Goal: Contribute content: Add original content to the website for others to see

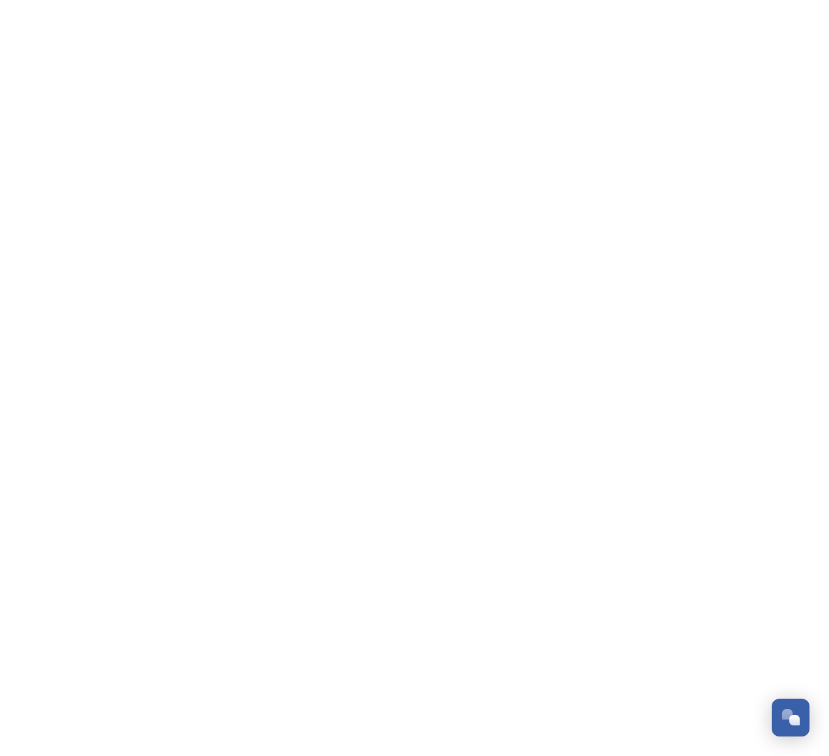
scroll to position [209, 0]
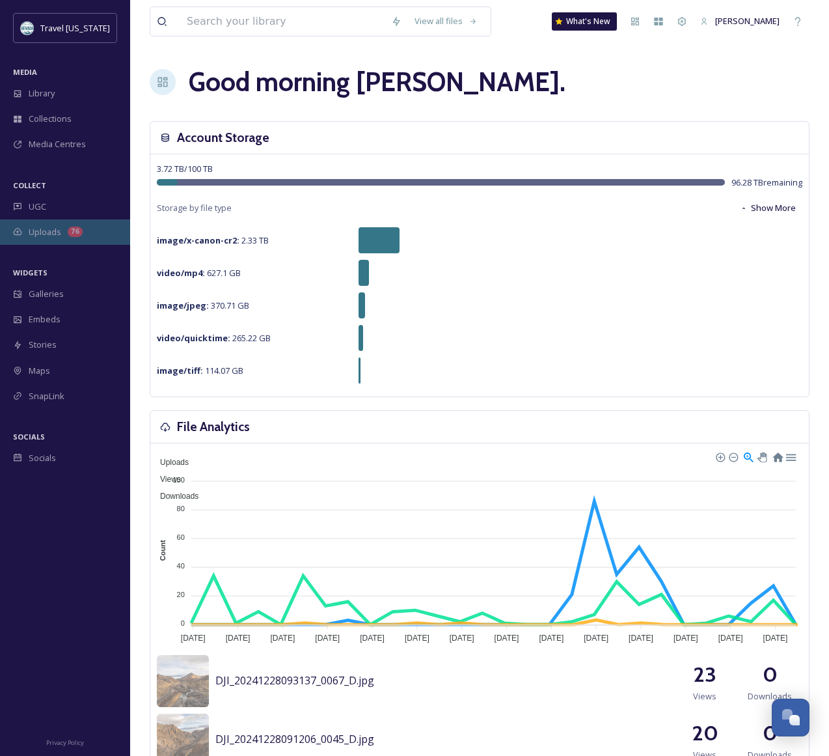
click at [75, 234] on div "76" at bounding box center [75, 232] width 15 height 10
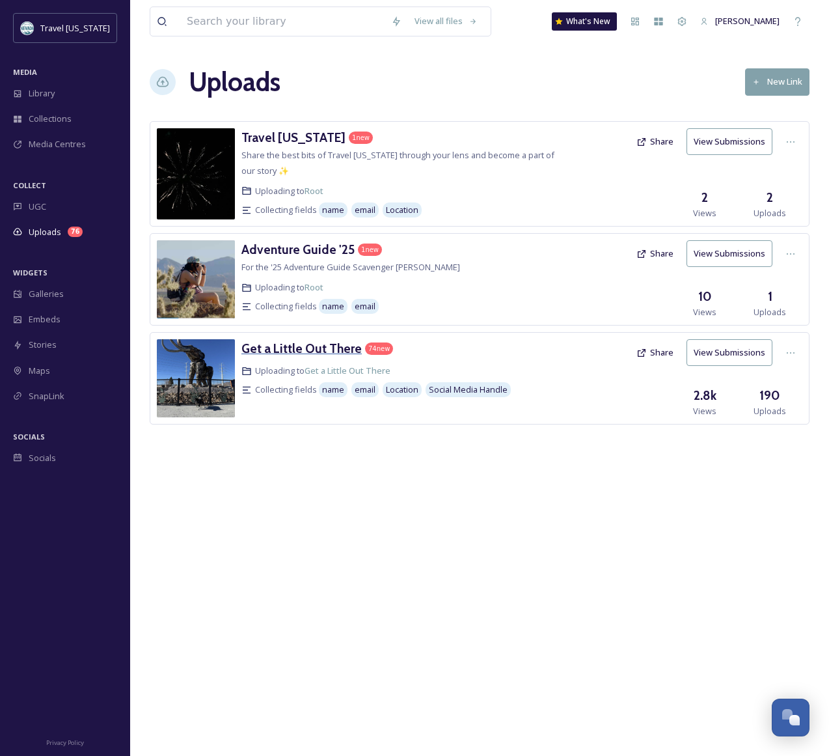
click at [307, 354] on h3 "Get a Little Out There" at bounding box center [302, 349] width 120 height 16
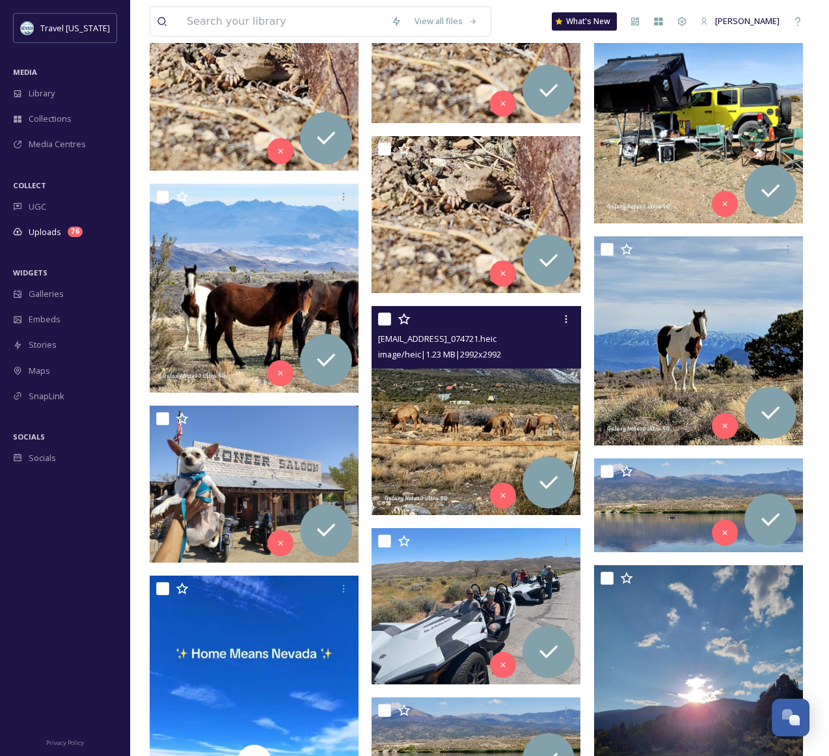
scroll to position [591, 0]
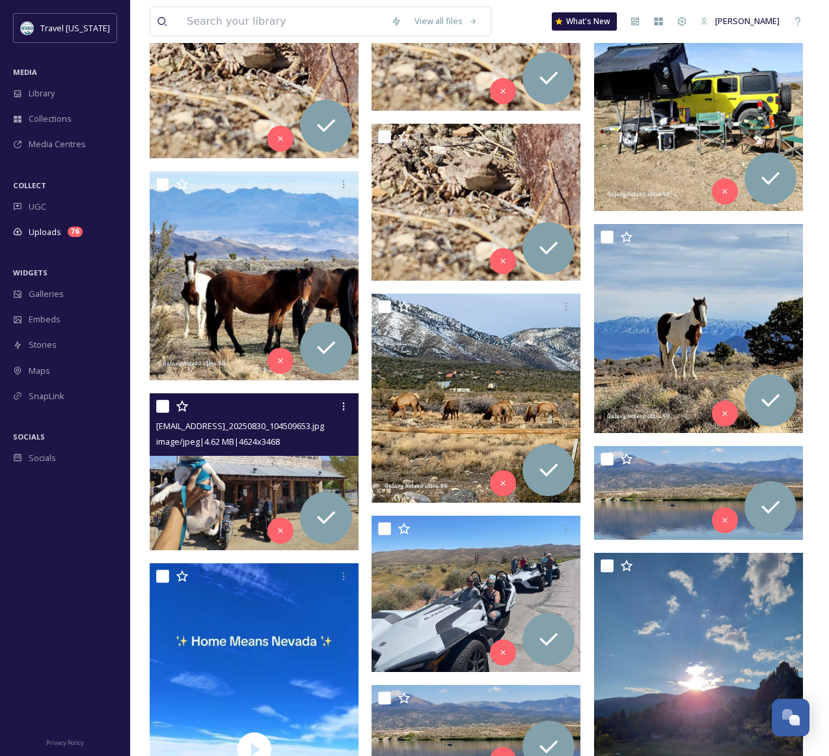
click at [257, 471] on img at bounding box center [254, 471] width 209 height 157
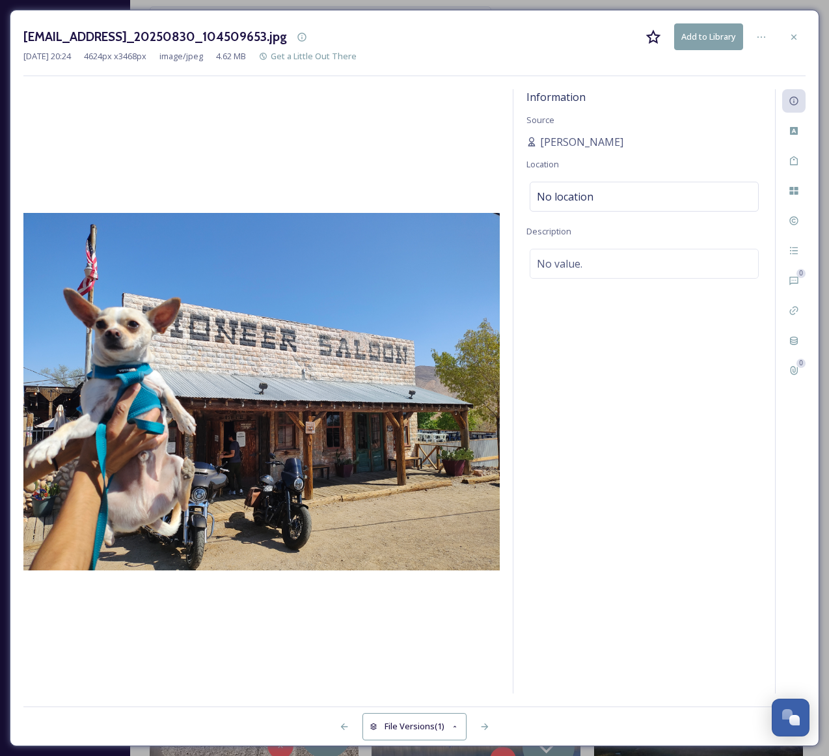
click at [795, 32] on icon at bounding box center [794, 37] width 10 height 10
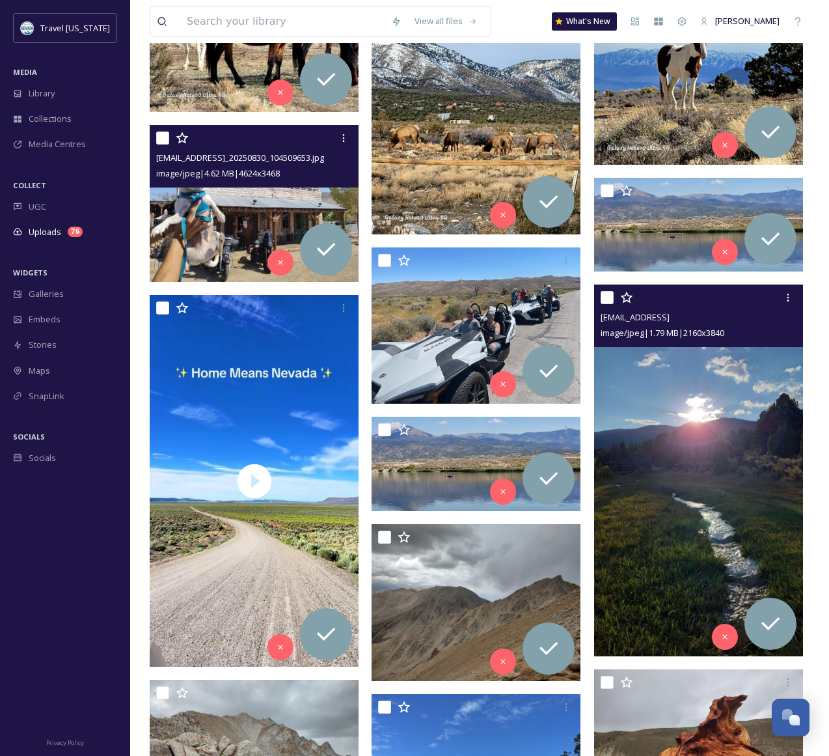
scroll to position [877, 0]
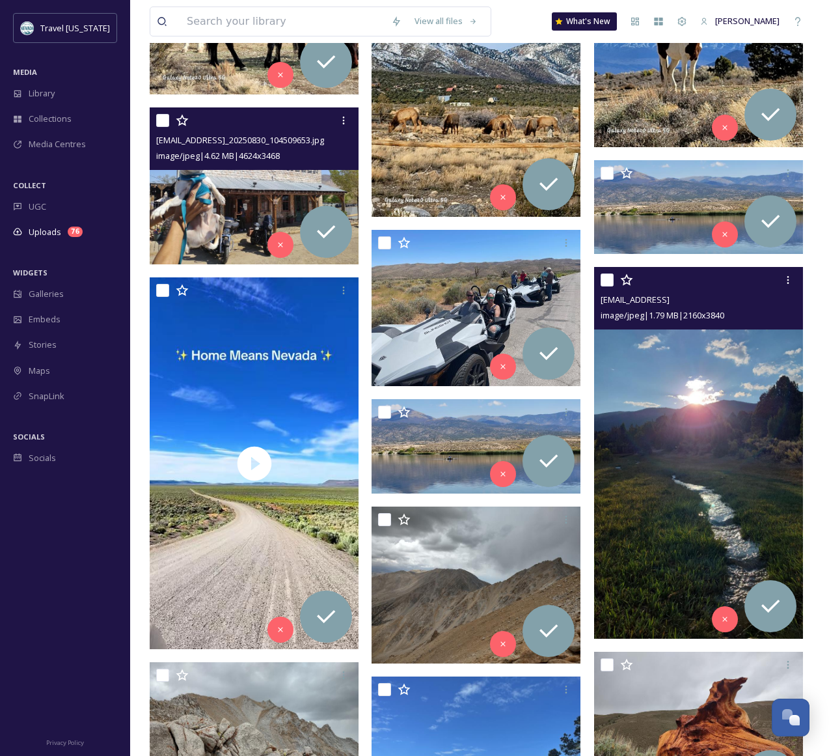
click at [684, 402] on img at bounding box center [698, 452] width 209 height 371
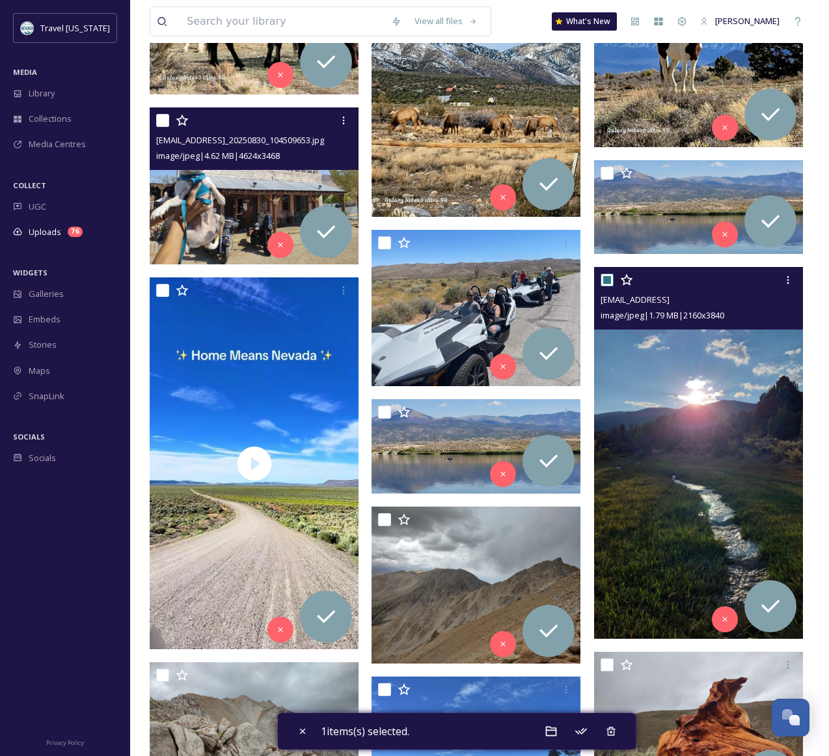
click at [691, 392] on img at bounding box center [698, 452] width 209 height 371
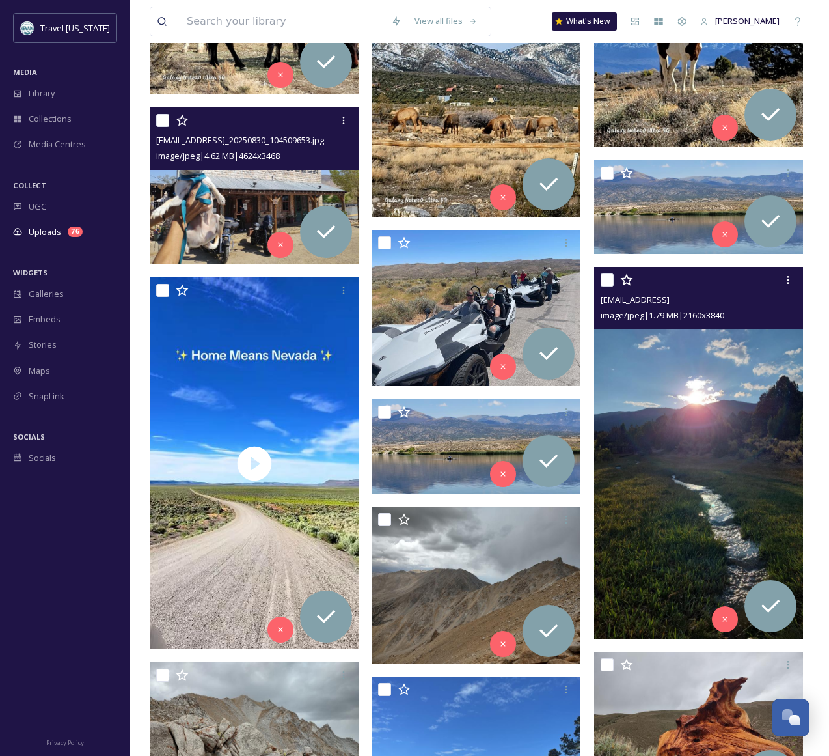
click at [691, 389] on img at bounding box center [698, 452] width 209 height 371
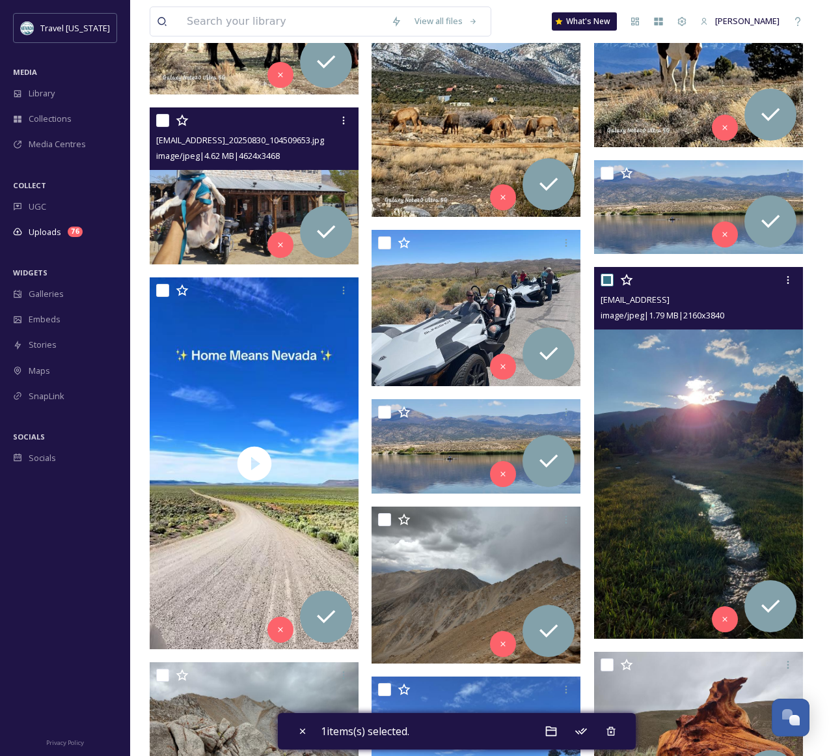
click at [691, 389] on img at bounding box center [698, 452] width 209 height 371
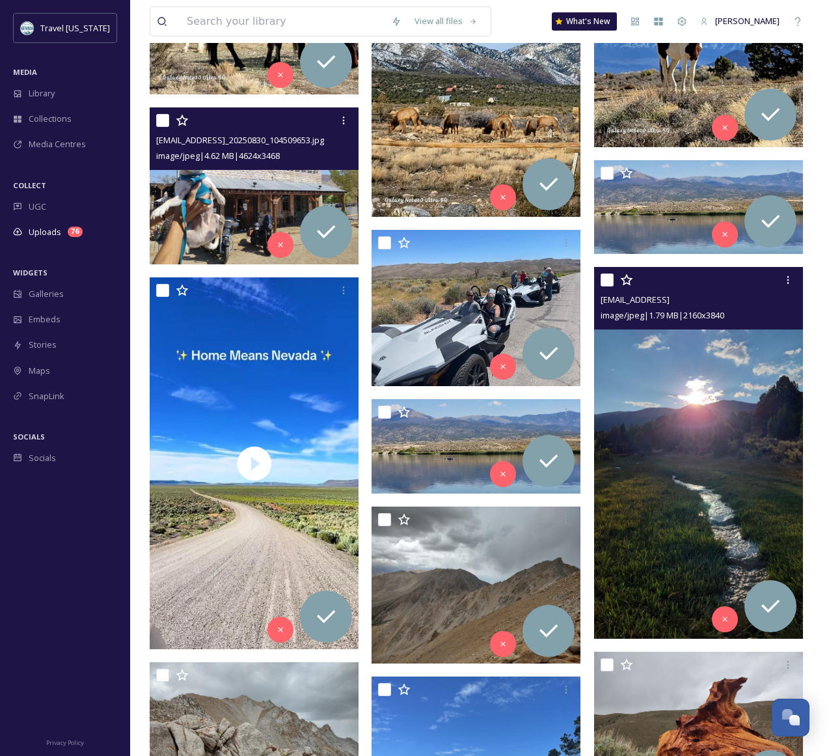
click at [703, 393] on img at bounding box center [698, 452] width 209 height 371
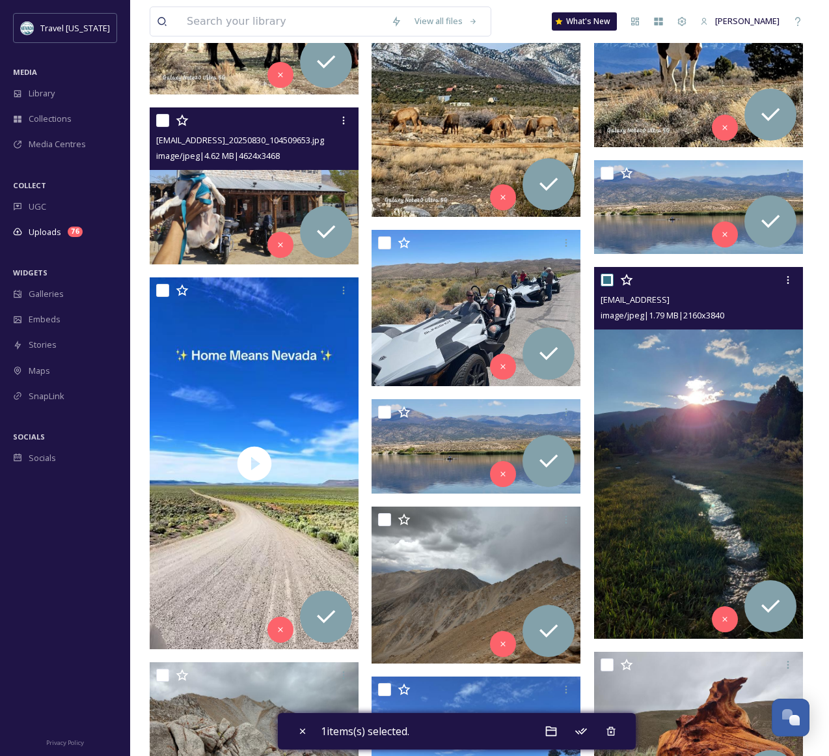
click at [702, 393] on img at bounding box center [698, 452] width 209 height 371
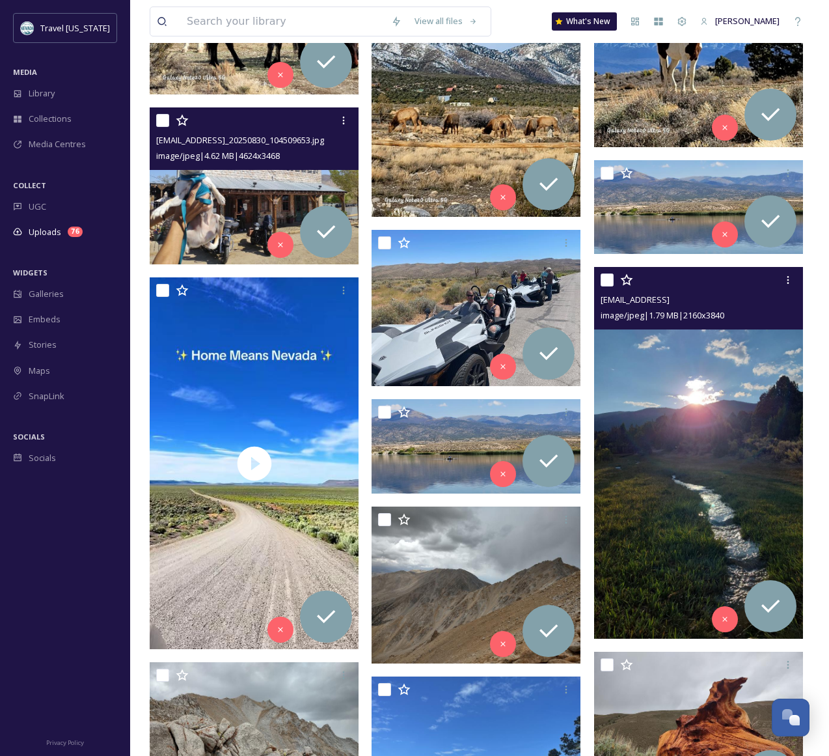
click at [701, 391] on img at bounding box center [698, 452] width 209 height 371
checkbox input "true"
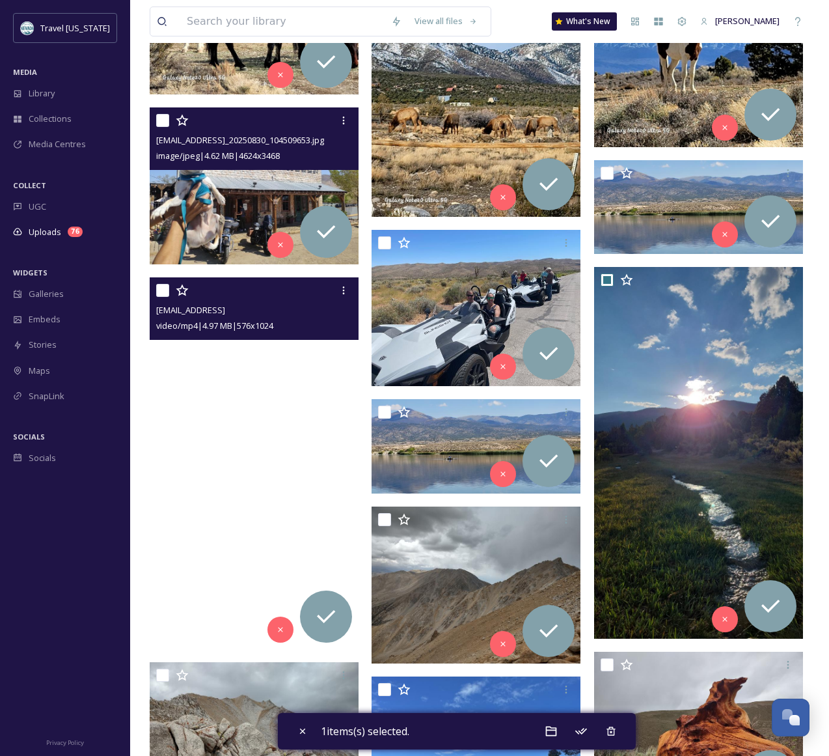
click at [183, 405] on video "ext_1759570822.192806_A.Bludworthrealestate@gmail.com-v12044gd0000d3g2qn7og65l3…" at bounding box center [254, 463] width 209 height 372
click at [182, 405] on video "ext_1759570822.192806_A.Bludworthrealestate@gmail.com-v12044gd0000d3g2qn7og65l3…" at bounding box center [254, 463] width 209 height 372
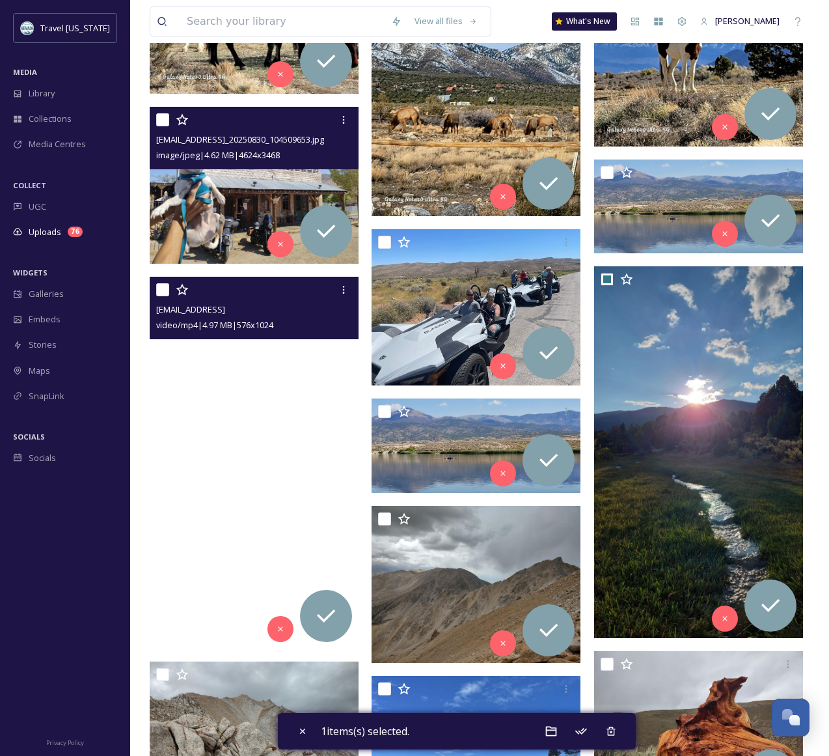
click at [182, 405] on video "ext_1759570822.192806_A.Bludworthrealestate@gmail.com-v12044gd0000d3g2qn7og65l3…" at bounding box center [254, 463] width 209 height 372
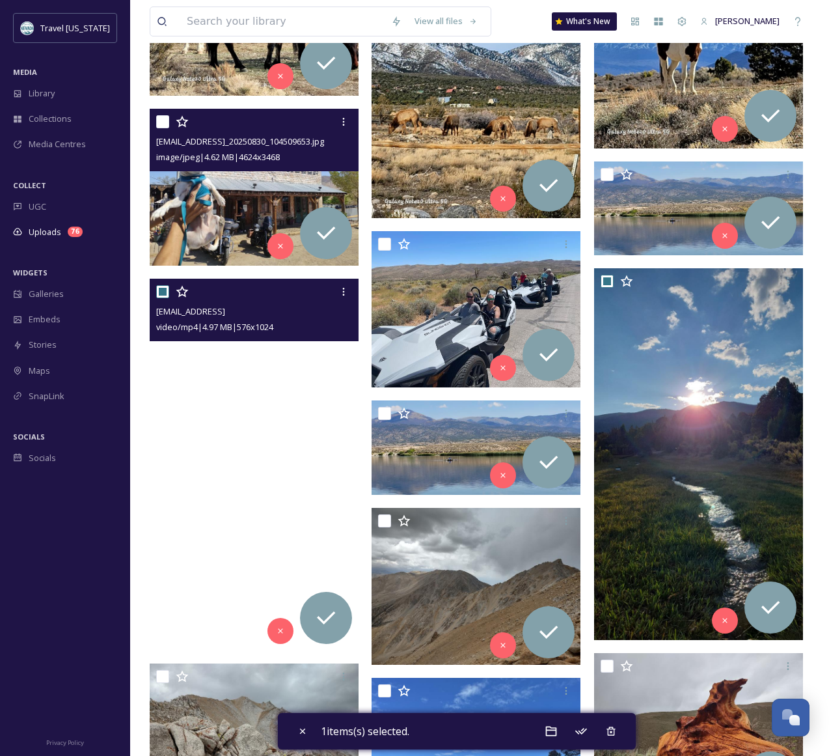
click at [182, 404] on video "ext_1759570822.192806_A.Bludworthrealestate@gmail.com-v12044gd0000d3g2qn7og65l3…" at bounding box center [254, 465] width 209 height 372
checkbox input "false"
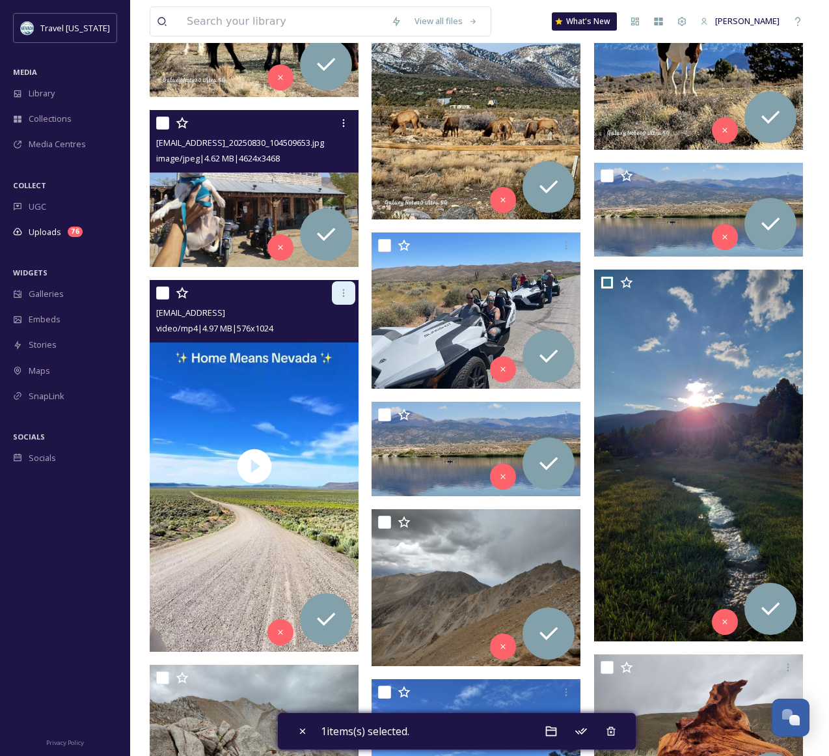
click at [346, 293] on icon at bounding box center [344, 293] width 10 height 10
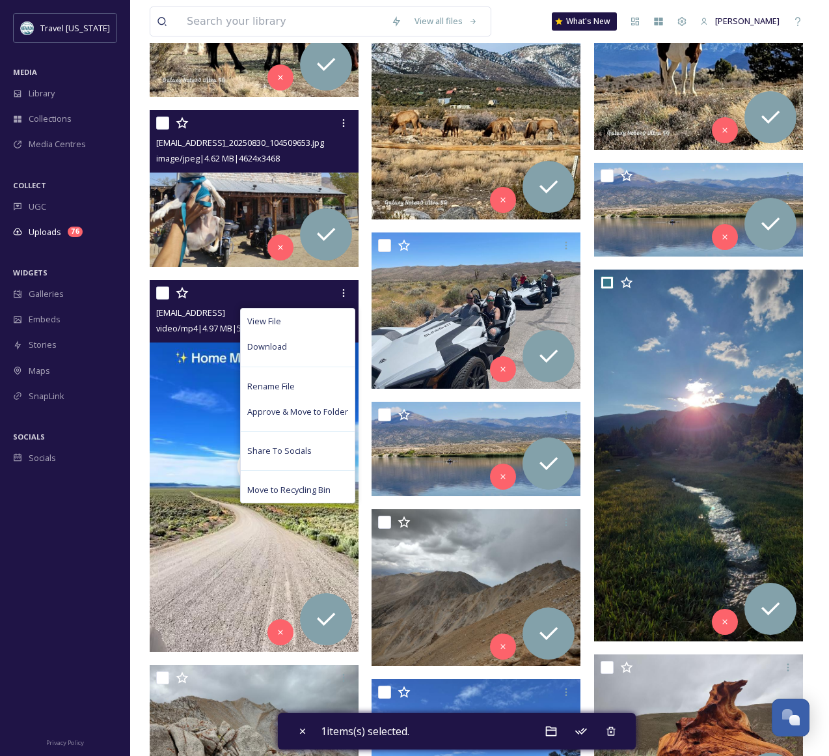
drag, startPoint x: 274, startPoint y: 353, endPoint x: 287, endPoint y: 351, distance: 13.2
click at [274, 353] on div "Download" at bounding box center [298, 346] width 114 height 25
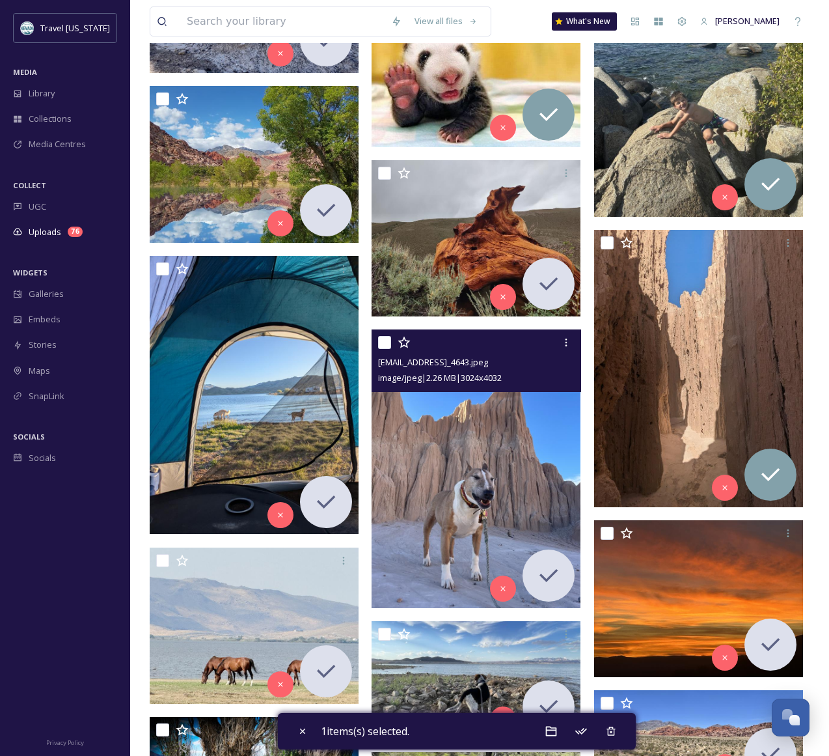
scroll to position [5646, 0]
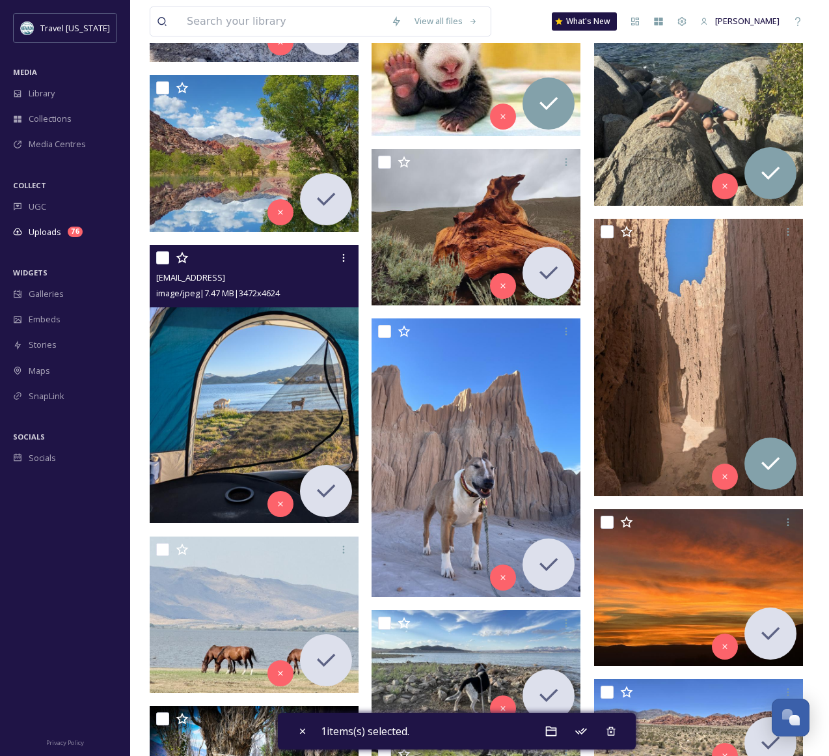
click at [229, 359] on img at bounding box center [254, 384] width 209 height 278
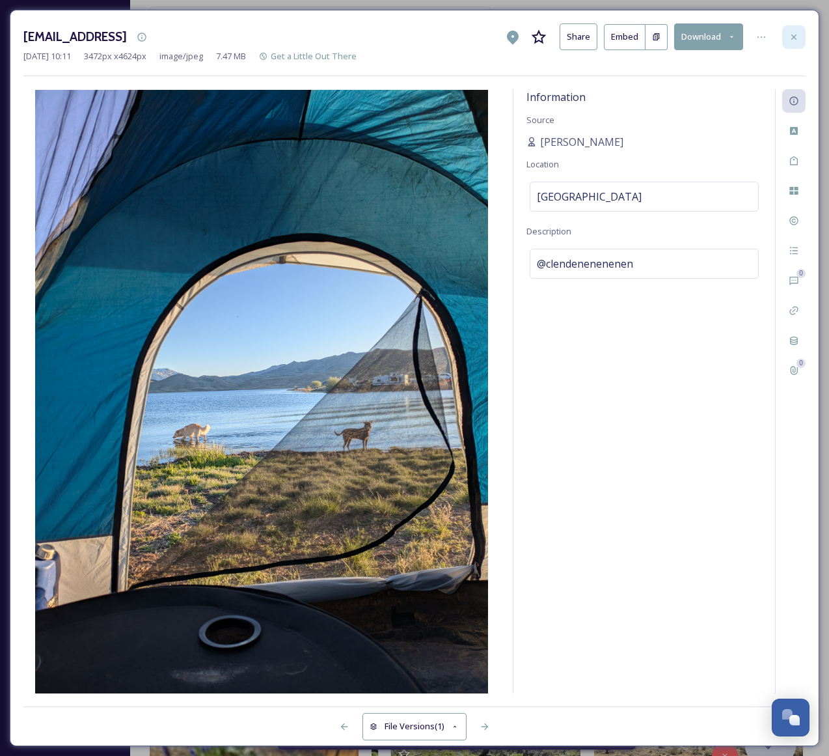
click at [790, 36] on icon at bounding box center [794, 37] width 10 height 10
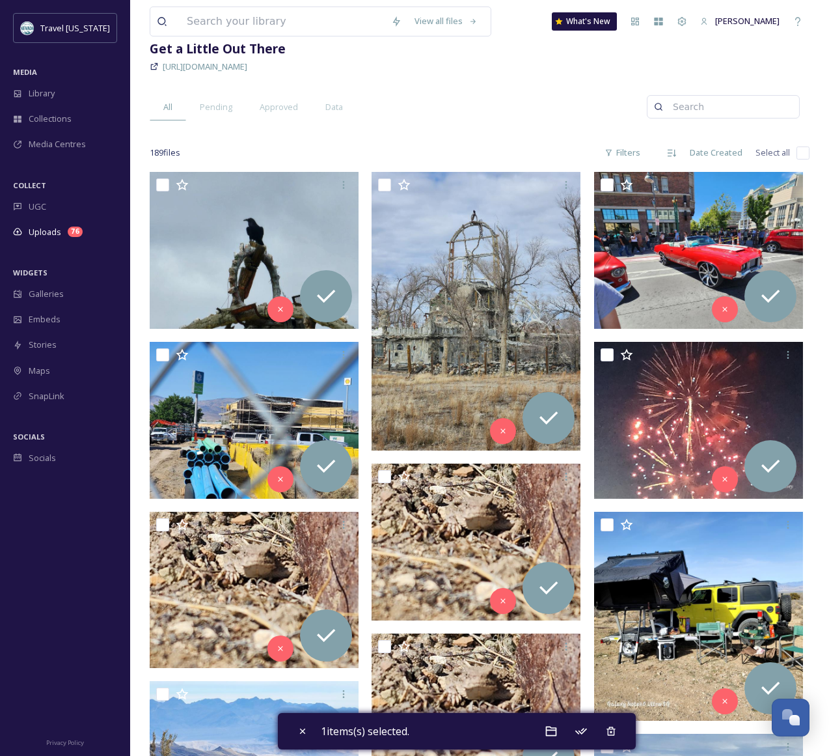
scroll to position [103, 0]
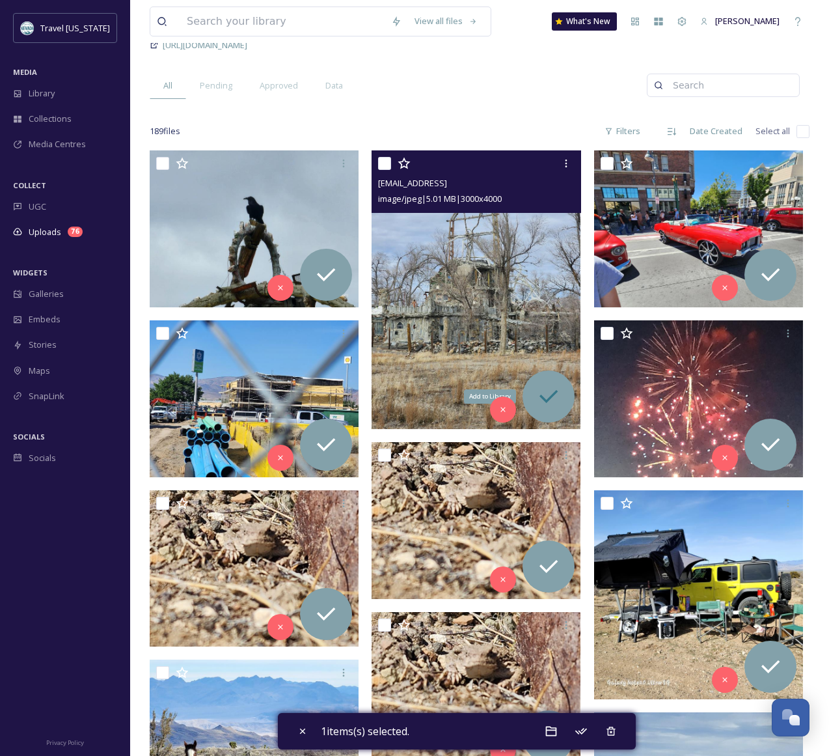
click at [561, 396] on icon at bounding box center [549, 396] width 26 height 26
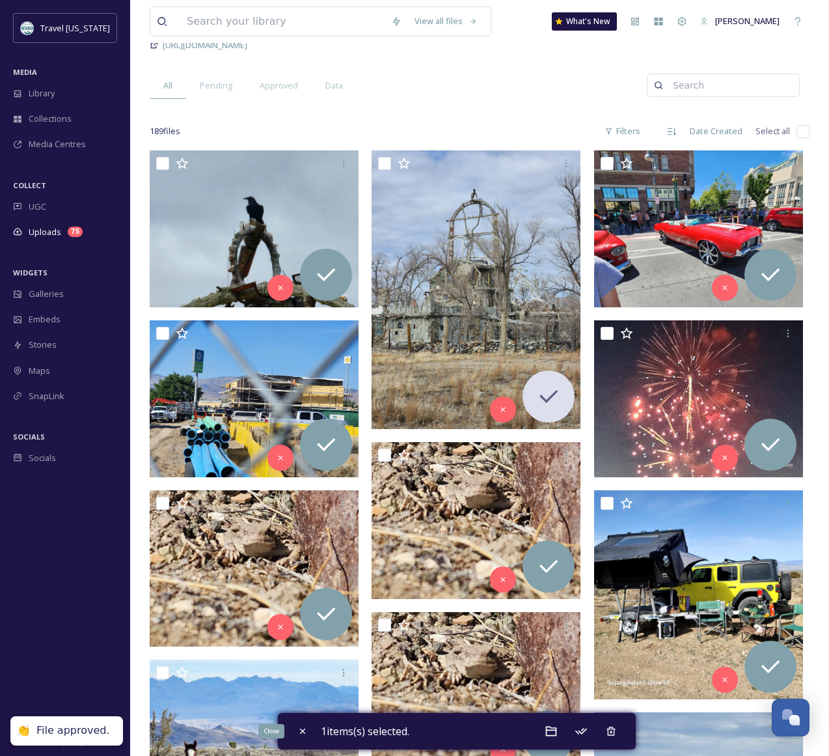
click at [292, 732] on div "Close" at bounding box center [302, 730] width 23 height 23
checkbox input "false"
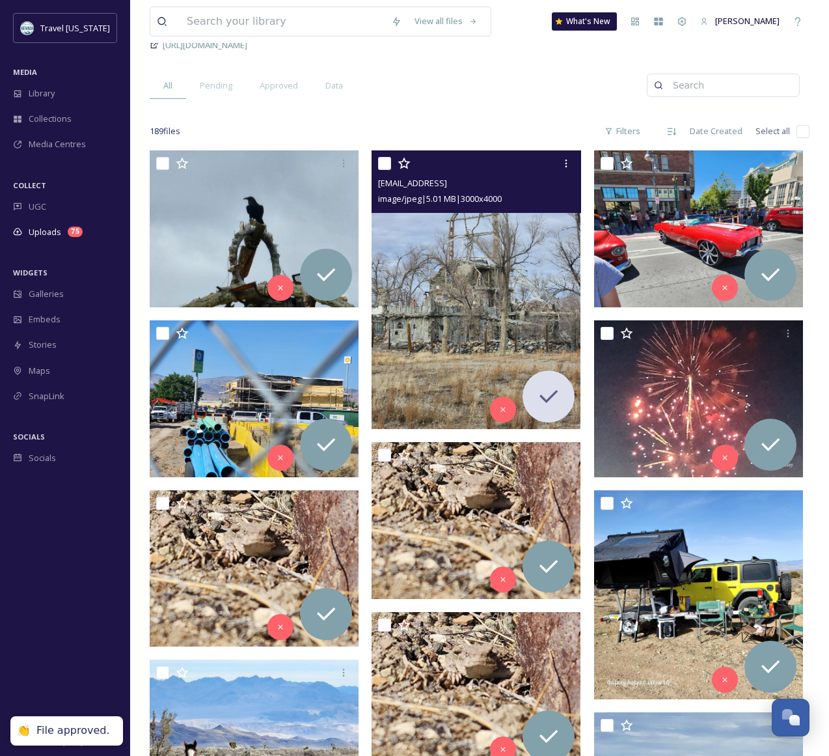
click at [385, 165] on input "checkbox" at bounding box center [384, 163] width 13 height 13
checkbox input "true"
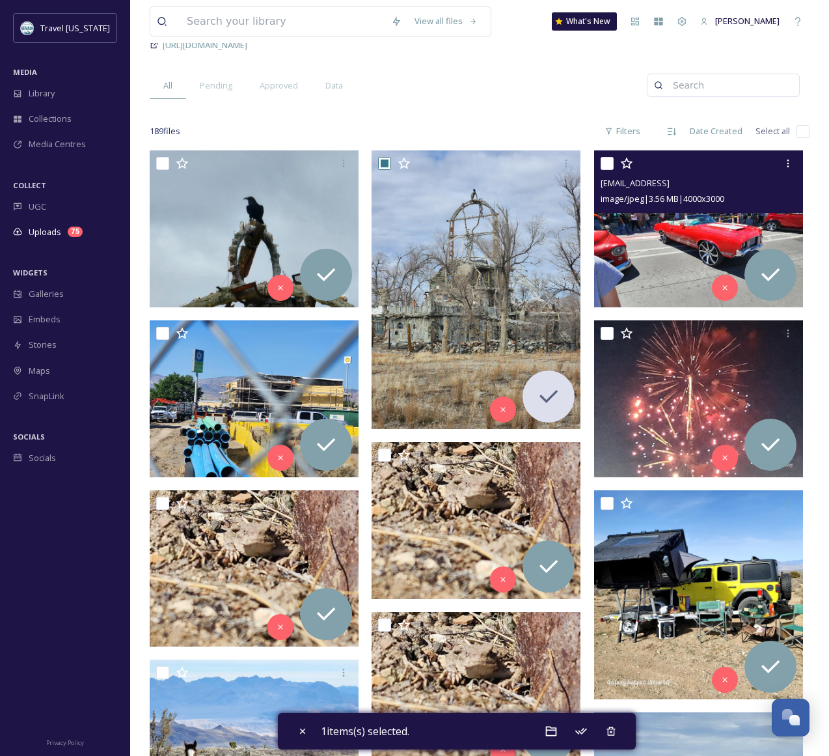
click at [607, 160] on input "checkbox" at bounding box center [607, 163] width 13 height 13
checkbox input "true"
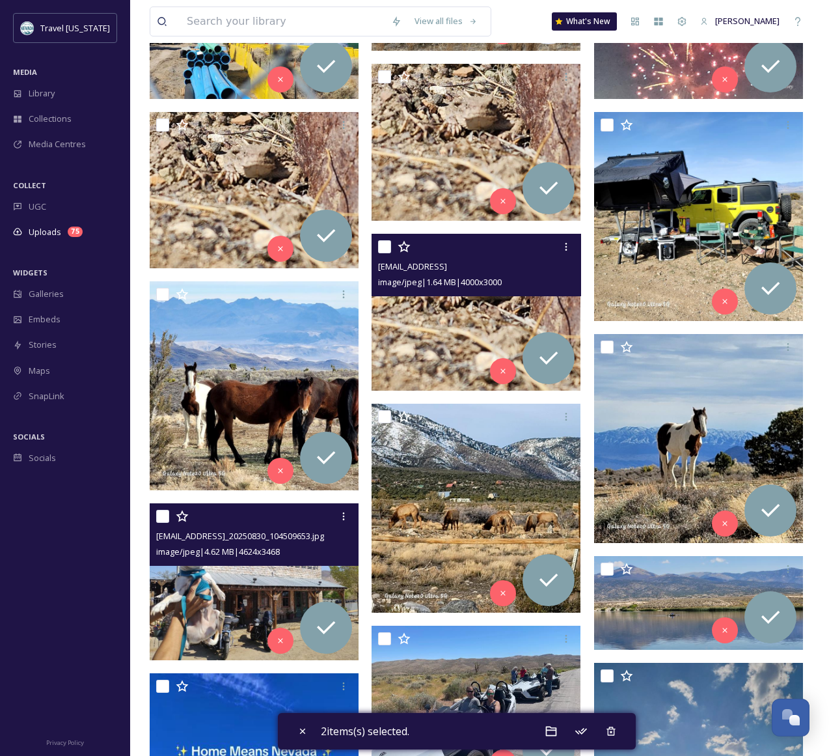
scroll to position [568, 0]
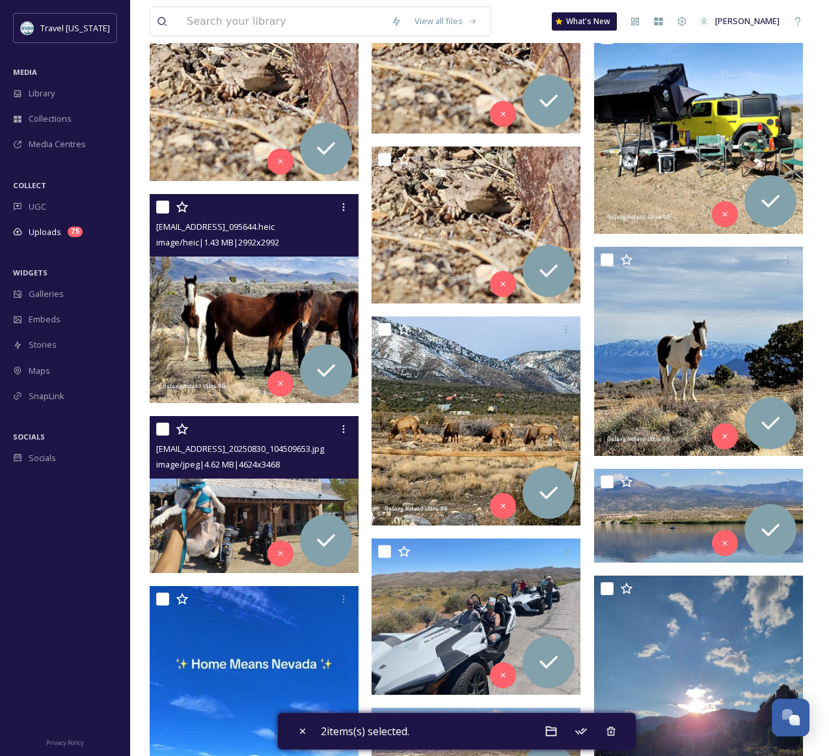
click at [160, 210] on input "checkbox" at bounding box center [162, 207] width 13 height 13
checkbox input "true"
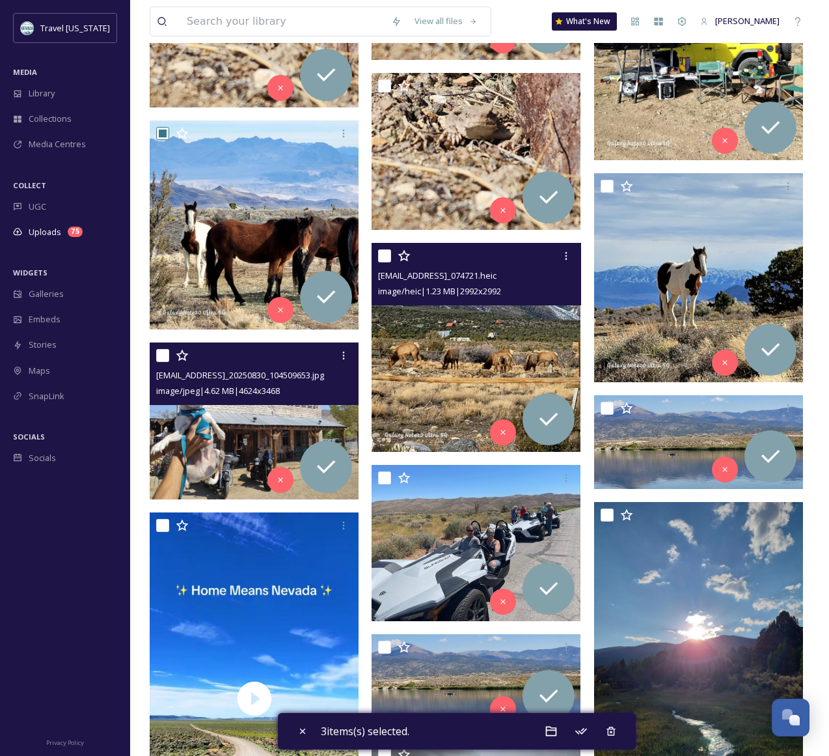
scroll to position [661, 0]
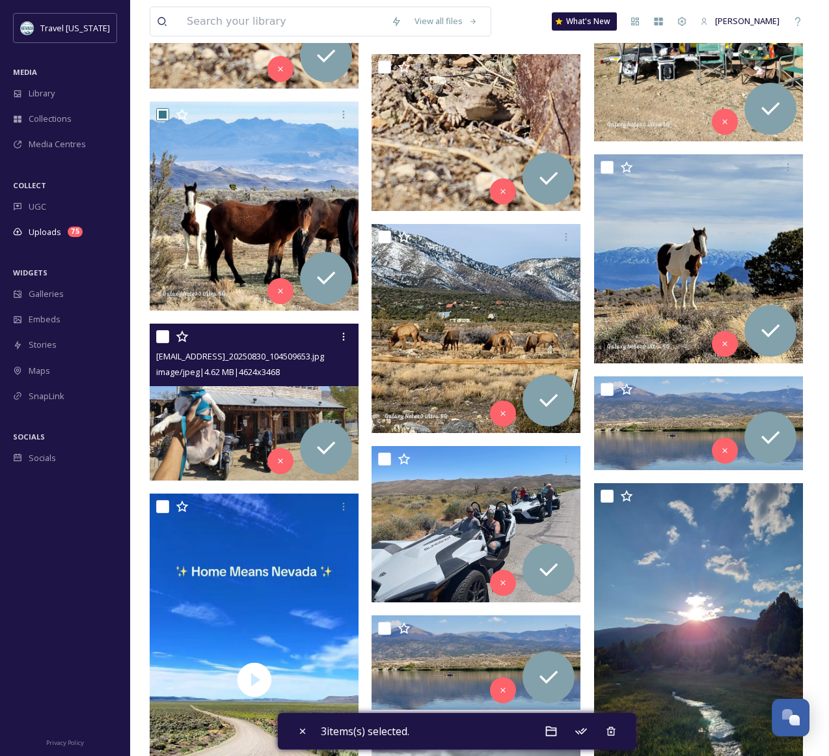
click at [163, 333] on input "checkbox" at bounding box center [162, 336] width 13 height 13
checkbox input "true"
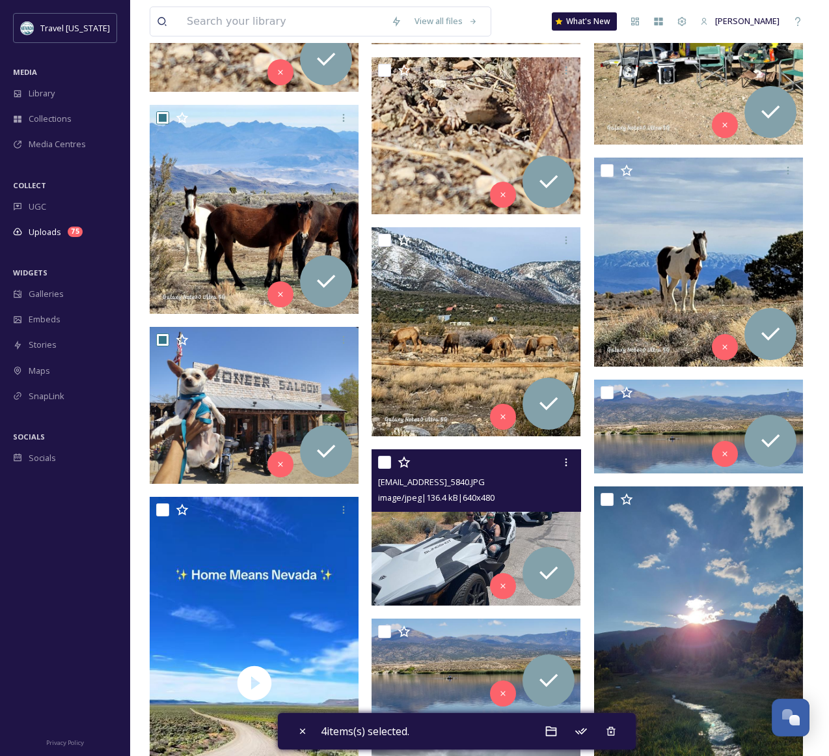
click at [393, 454] on div at bounding box center [477, 462] width 199 height 23
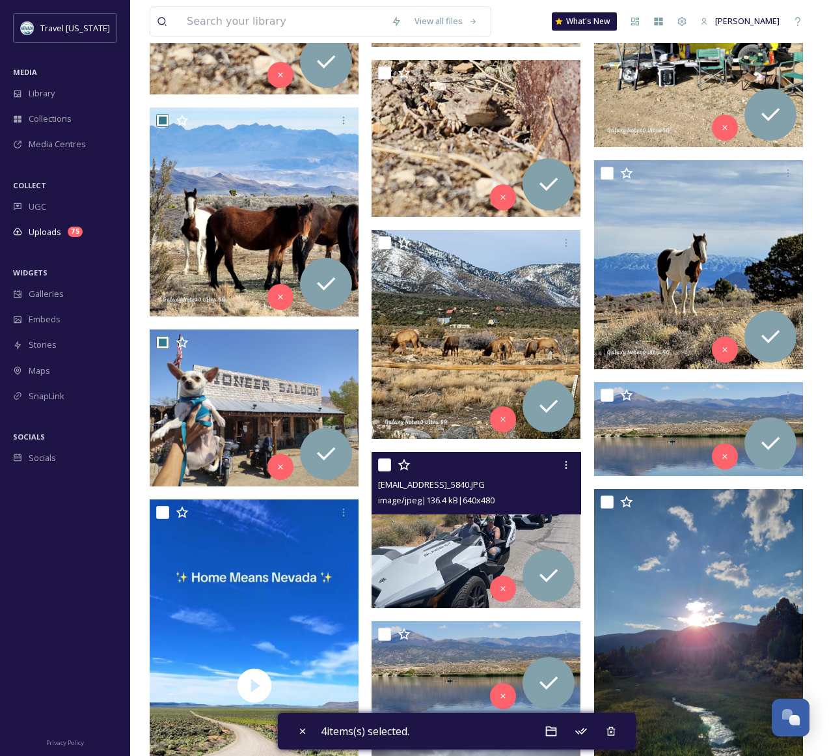
drag, startPoint x: 386, startPoint y: 460, endPoint x: 393, endPoint y: 468, distance: 10.2
click at [386, 460] on input "checkbox" at bounding box center [384, 464] width 13 height 13
checkbox input "true"
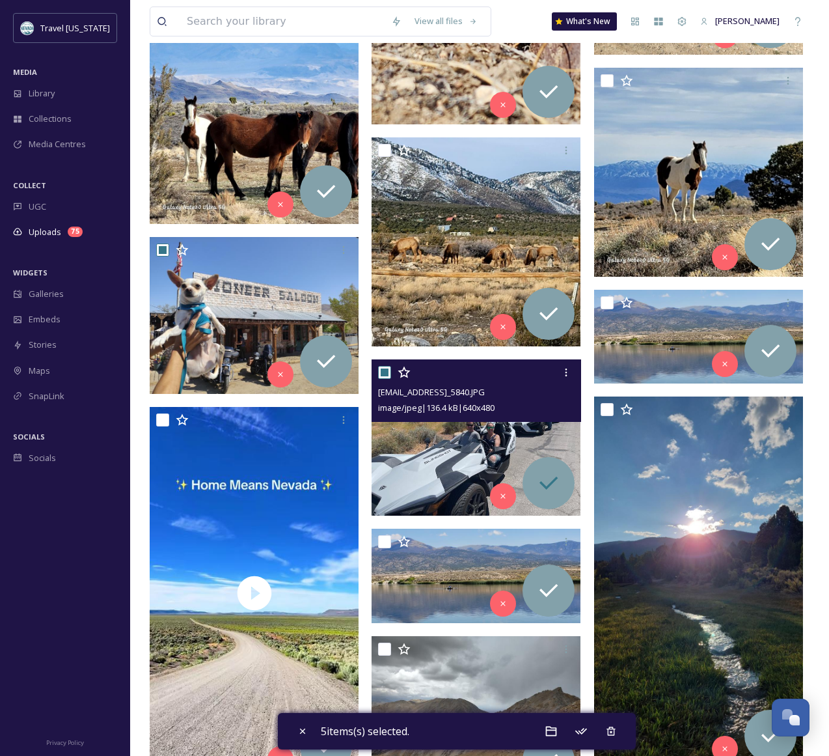
scroll to position [775, 0]
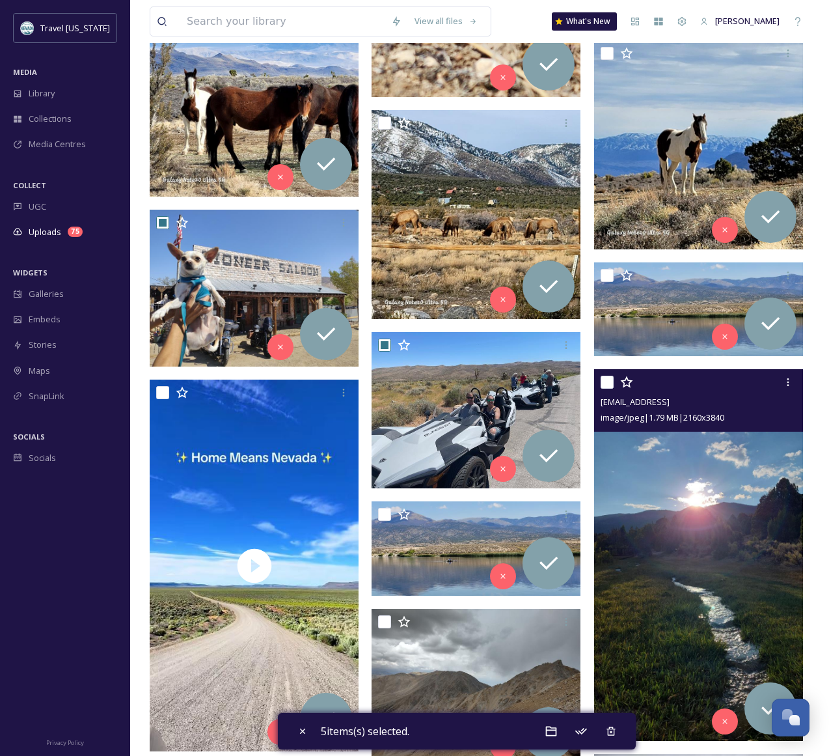
drag, startPoint x: 606, startPoint y: 381, endPoint x: 595, endPoint y: 386, distance: 11.6
click at [606, 381] on input "checkbox" at bounding box center [607, 382] width 13 height 13
checkbox input "true"
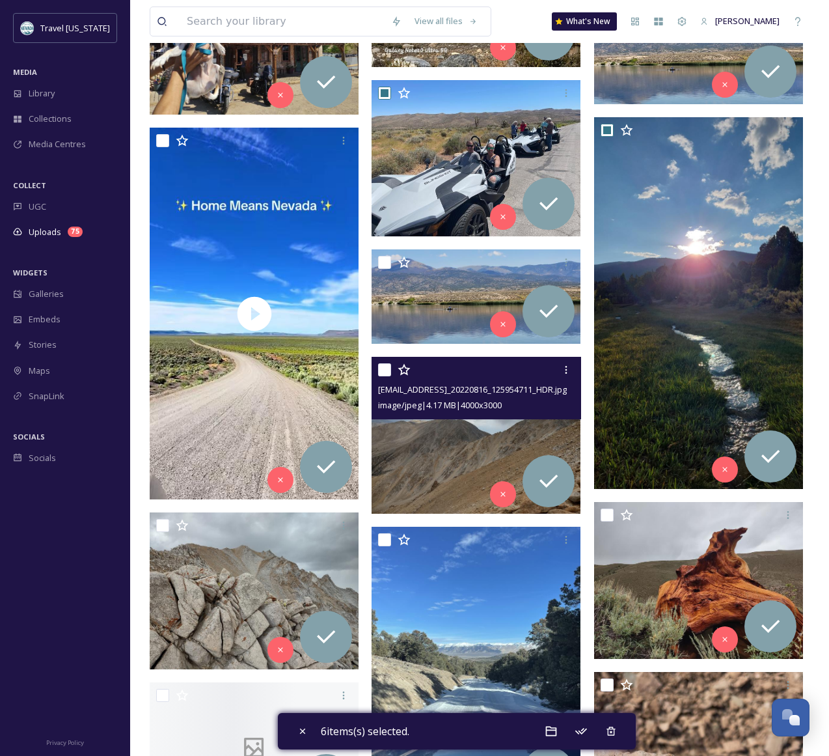
scroll to position [1053, 0]
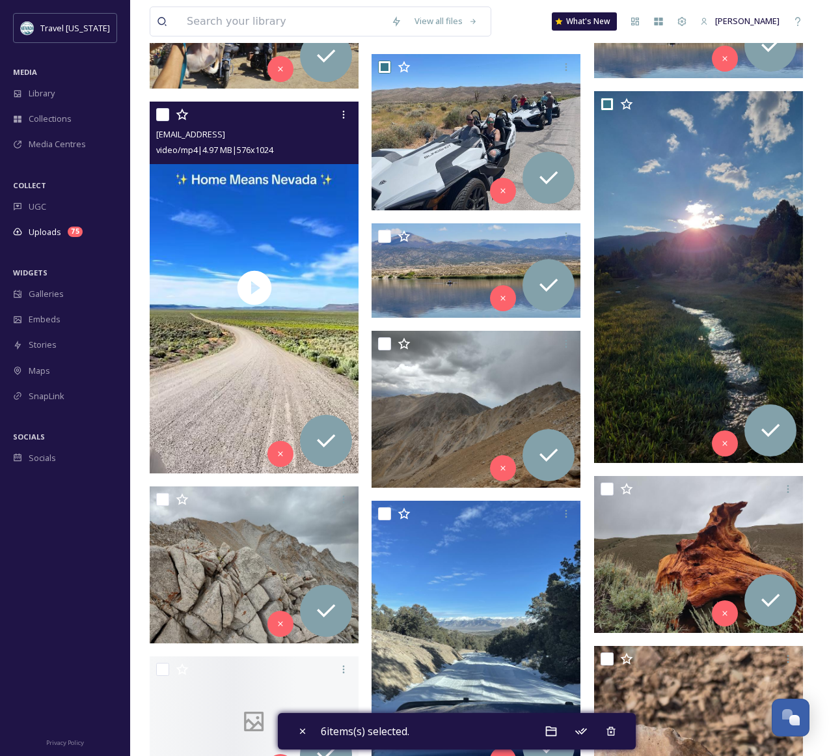
click at [154, 114] on div "[EMAIL_ADDRESS] video/mp4 | 4.97 MB | 576 x 1024" at bounding box center [254, 133] width 209 height 63
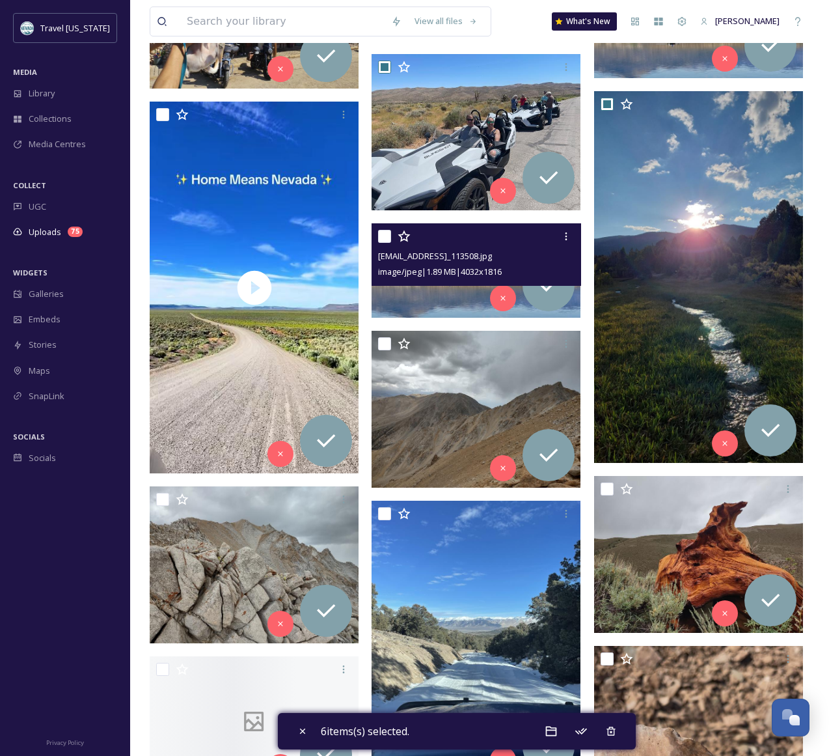
click at [383, 238] on input "checkbox" at bounding box center [384, 236] width 13 height 13
checkbox input "true"
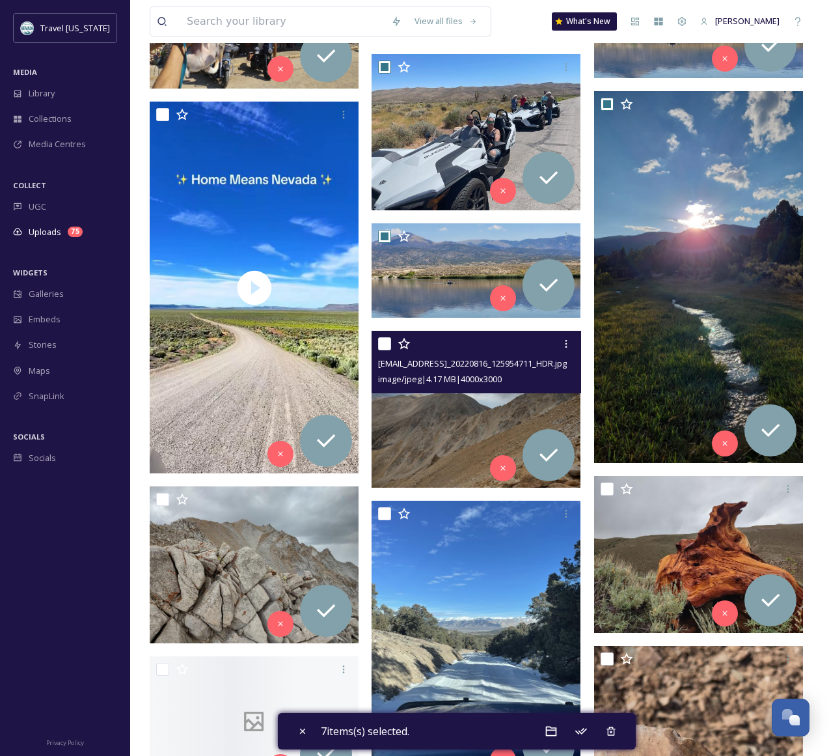
click at [383, 348] on input "checkbox" at bounding box center [384, 343] width 13 height 13
checkbox input "true"
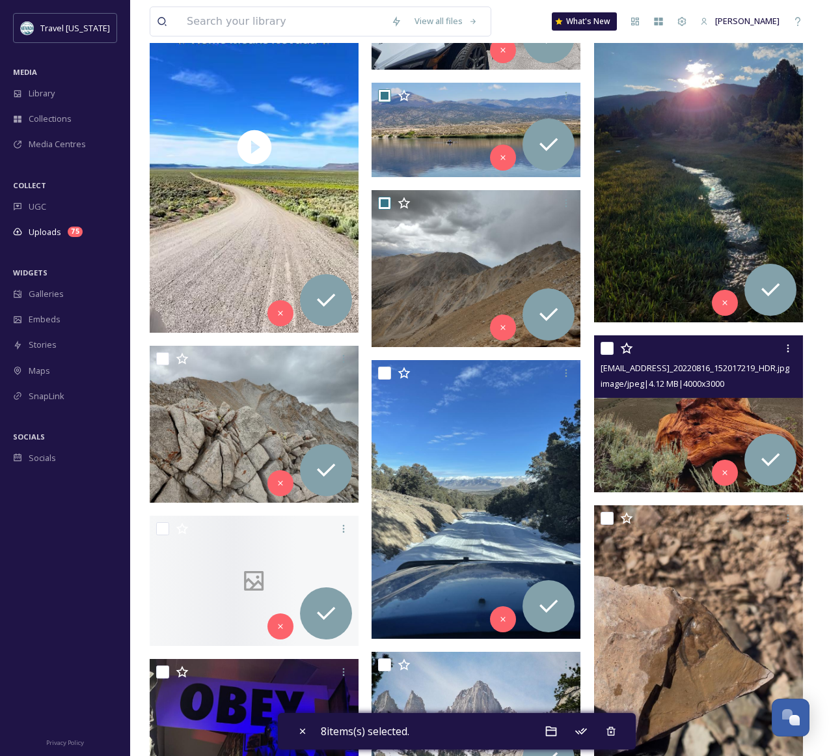
scroll to position [1202, 0]
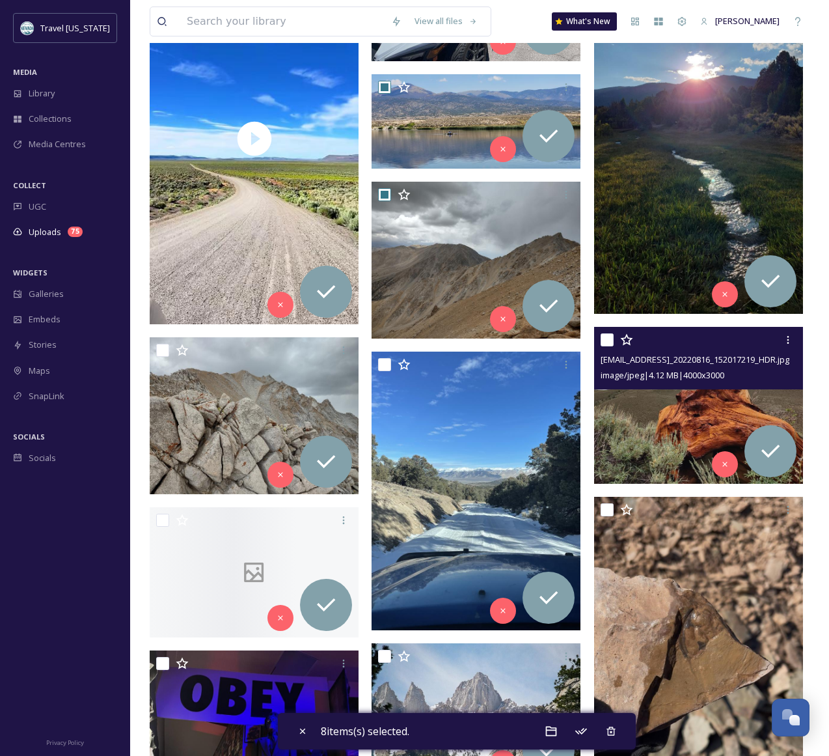
click at [605, 339] on input "checkbox" at bounding box center [607, 339] width 13 height 13
checkbox input "true"
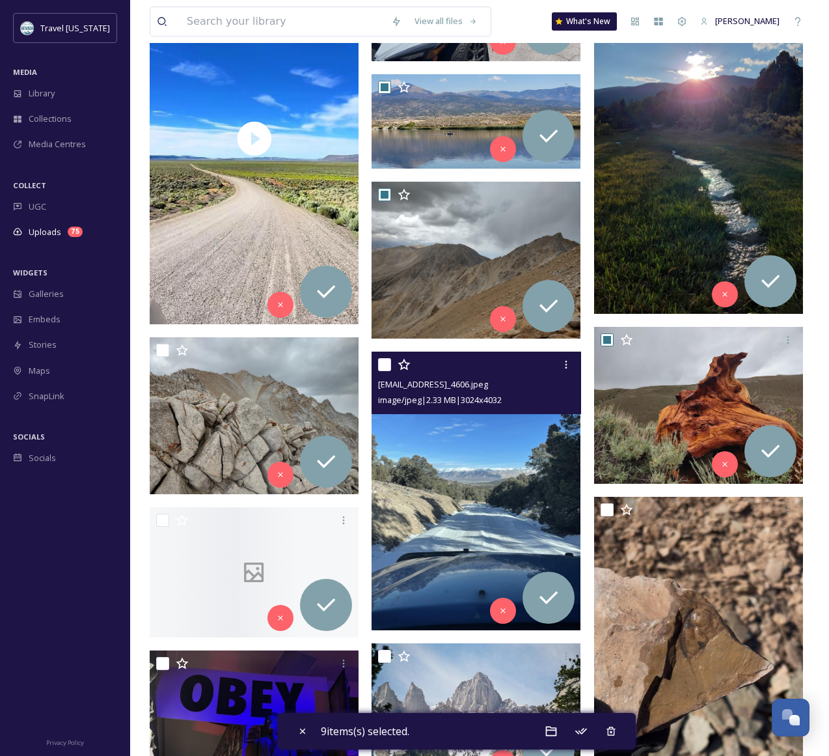
click at [381, 367] on input "checkbox" at bounding box center [384, 364] width 13 height 13
checkbox input "true"
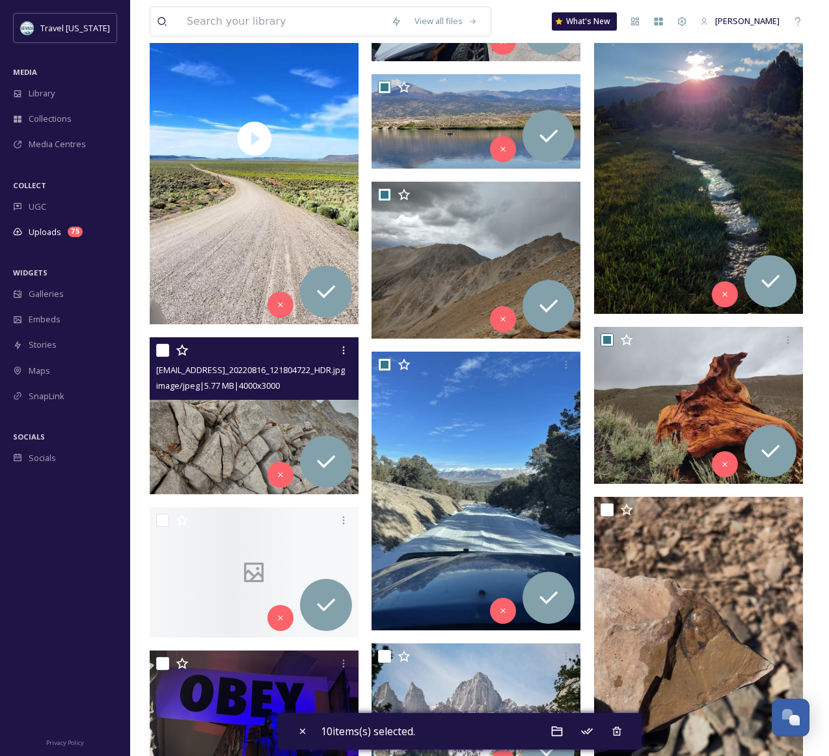
click at [167, 352] on input "checkbox" at bounding box center [162, 350] width 13 height 13
checkbox input "true"
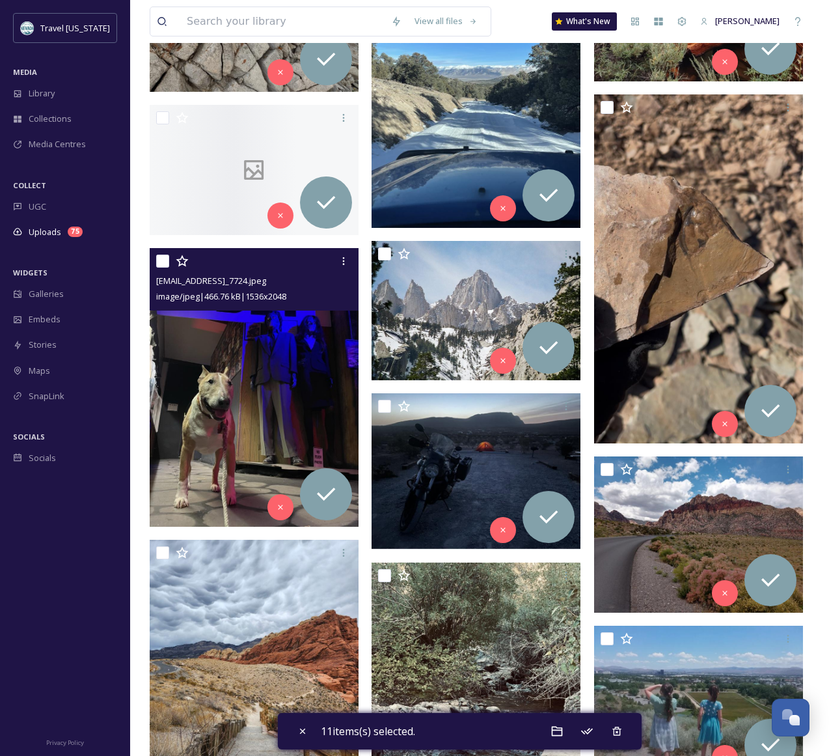
scroll to position [1628, 0]
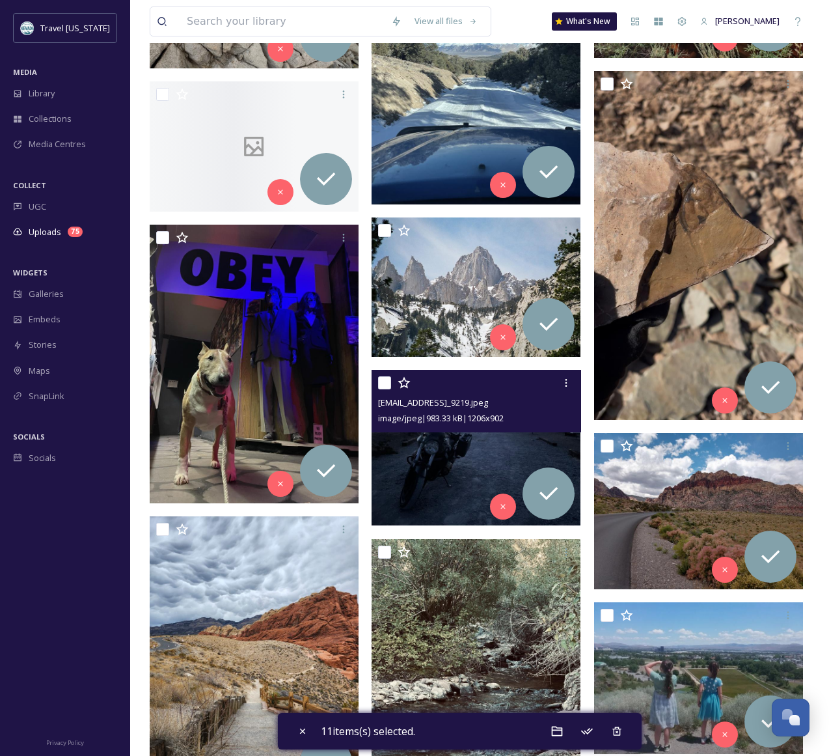
click at [387, 383] on input "checkbox" at bounding box center [384, 382] width 13 height 13
checkbox input "true"
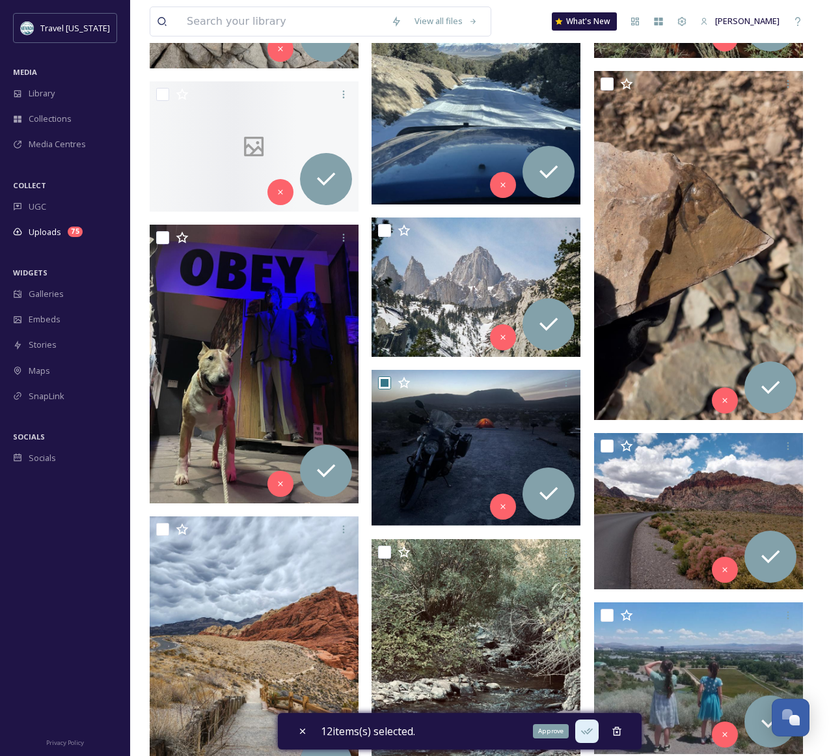
click at [589, 731] on icon at bounding box center [587, 731] width 12 height 7
click at [40, 203] on span "UGC" at bounding box center [38, 207] width 18 height 12
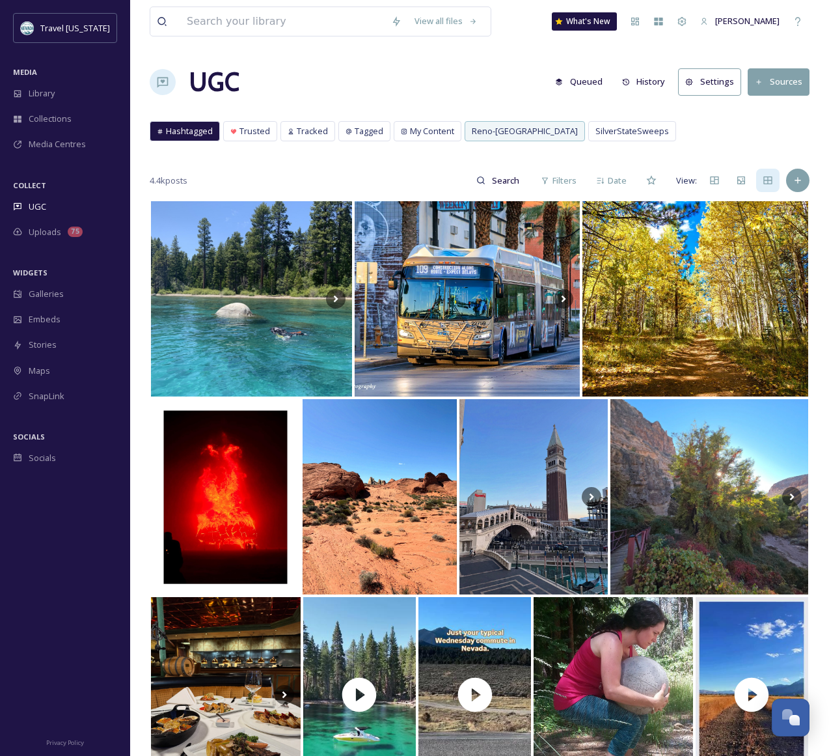
click at [778, 77] on button "Sources" at bounding box center [779, 81] width 62 height 27
click at [805, 182] on div "Add Post" at bounding box center [798, 180] width 23 height 23
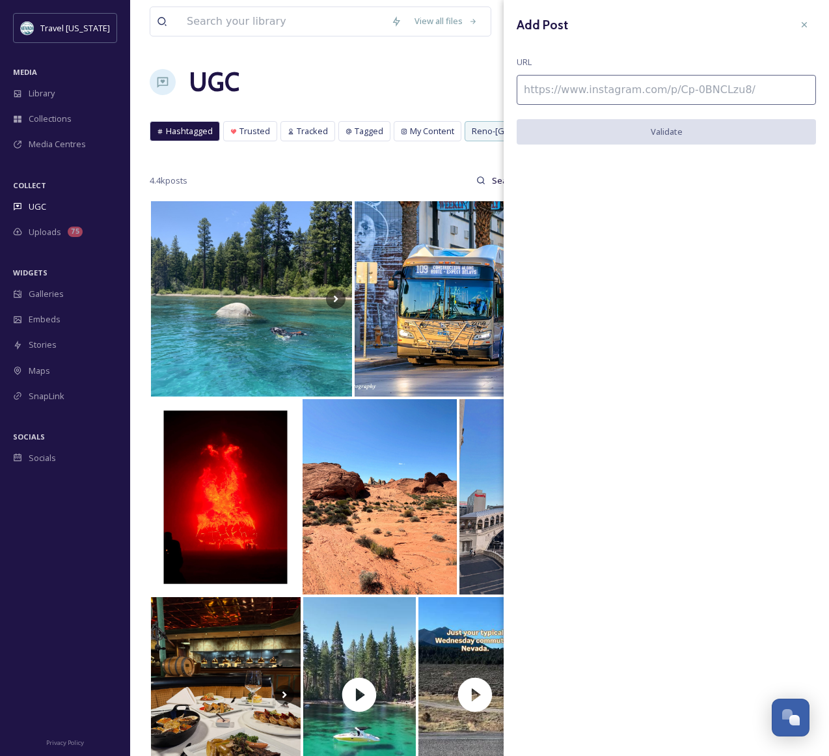
click at [582, 95] on input at bounding box center [667, 90] width 300 height 30
paste input "[URL][DOMAIN_NAME]"
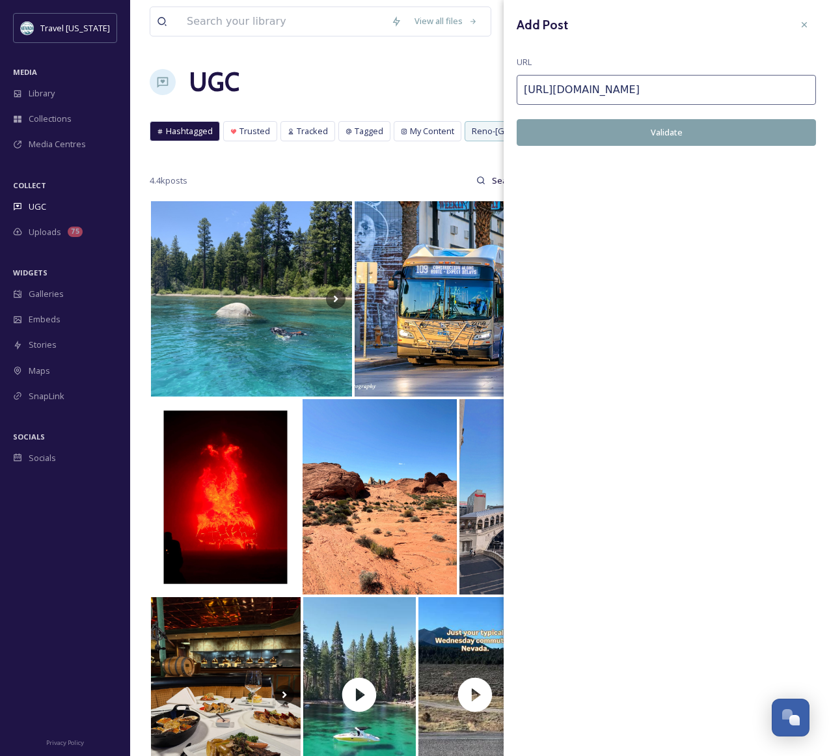
type input "[URL][DOMAIN_NAME]"
click at [615, 133] on button "Validate" at bounding box center [667, 132] width 300 height 27
click at [697, 133] on button "Add Post" at bounding box center [667, 132] width 300 height 27
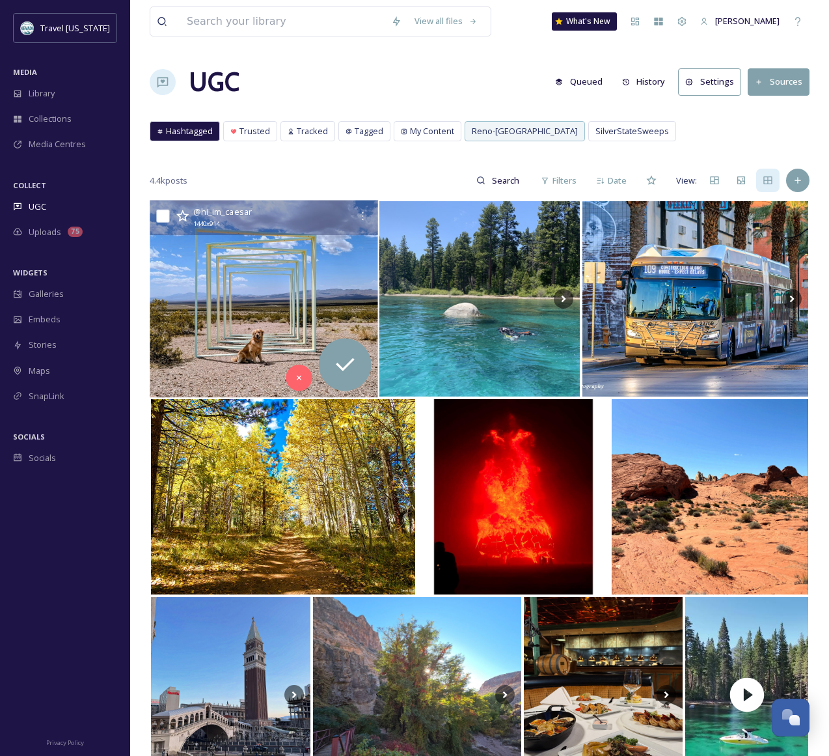
click at [240, 272] on img at bounding box center [264, 299] width 228 height 197
